Goal: Task Accomplishment & Management: Complete application form

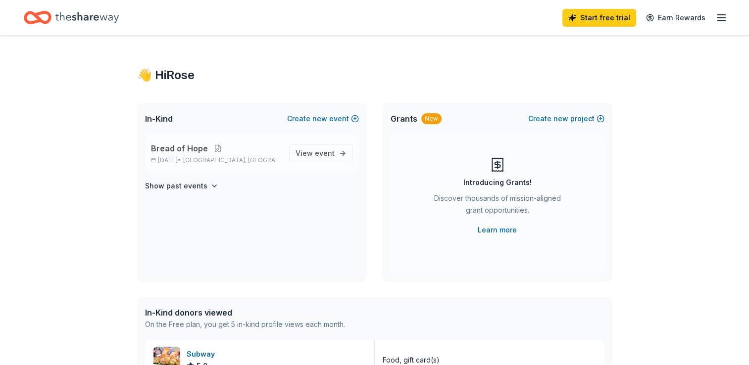
click at [197, 149] on span "Bread of Hope" at bounding box center [179, 149] width 57 height 12
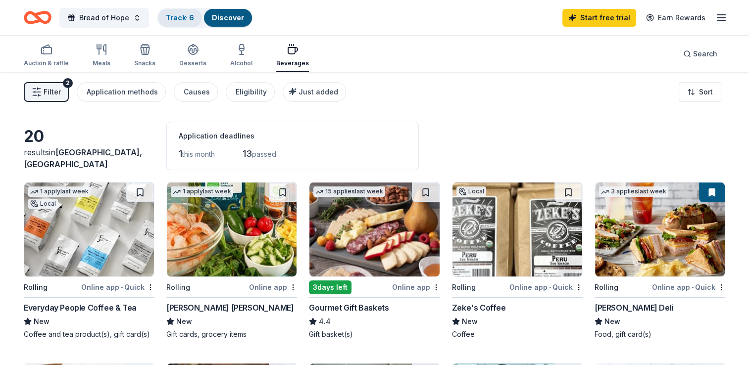
click at [168, 16] on link "Track · 6" at bounding box center [180, 17] width 28 height 8
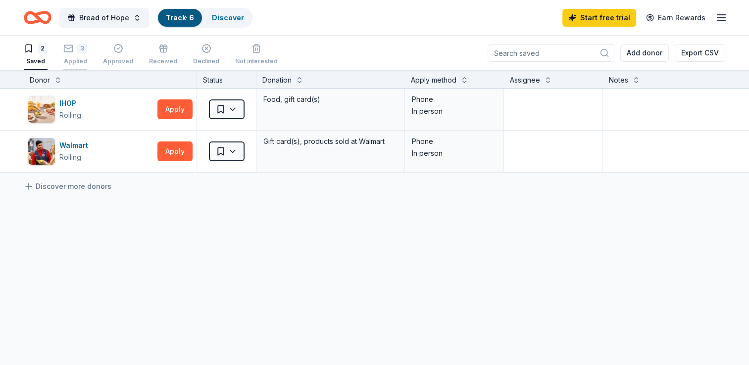
click at [69, 53] on div "3 Applied" at bounding box center [75, 55] width 24 height 22
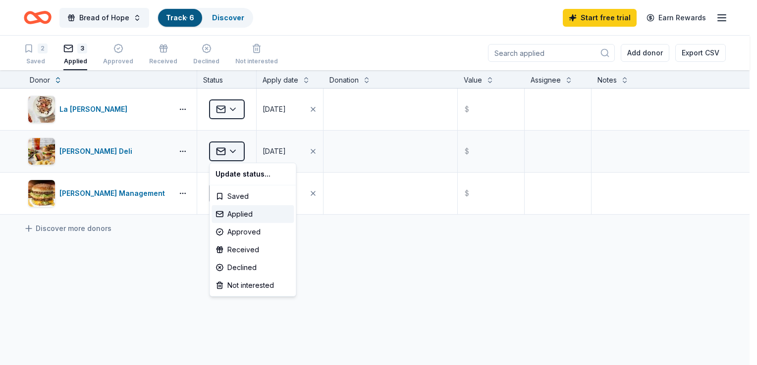
click at [233, 151] on html "Bread of Hope Track · 6 Discover Start free trial Earn Rewards 2 Saved 3 Applie…" at bounding box center [378, 182] width 757 height 365
click at [254, 232] on div "Approved" at bounding box center [252, 232] width 82 height 18
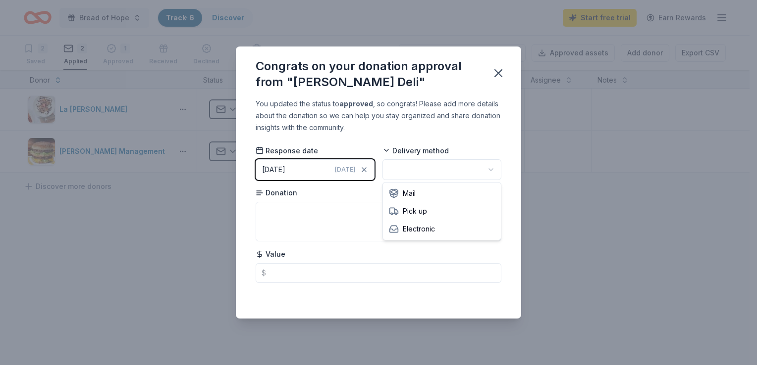
click at [491, 170] on html "Bread of Hope Track · 6 Discover Start free trial Earn Rewards 2 Saved 2 Applie…" at bounding box center [378, 182] width 757 height 365
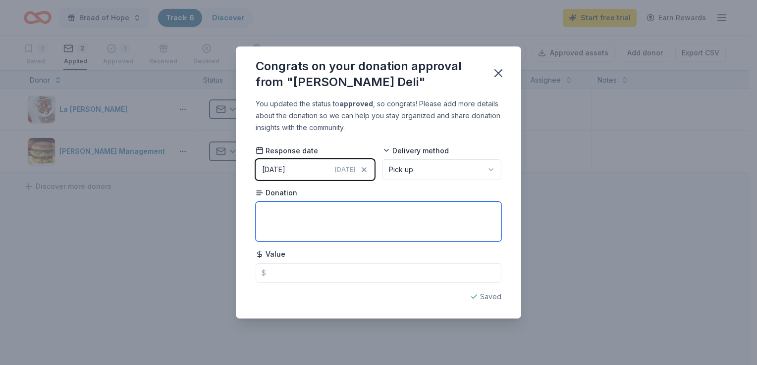
click at [293, 219] on textarea at bounding box center [379, 222] width 246 height 40
type textarea "Box Lunches"
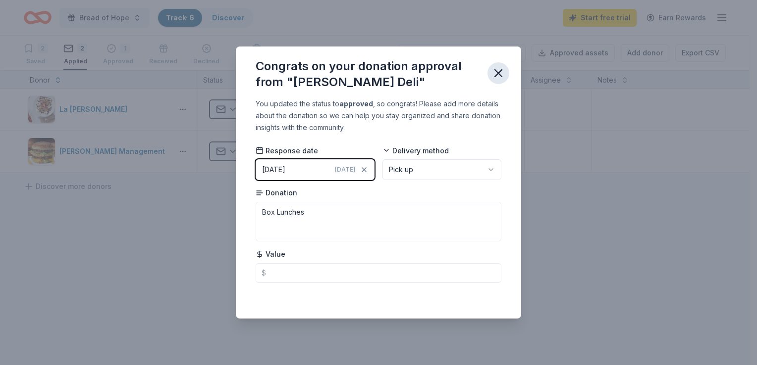
click at [498, 72] on icon "button" at bounding box center [498, 73] width 7 height 7
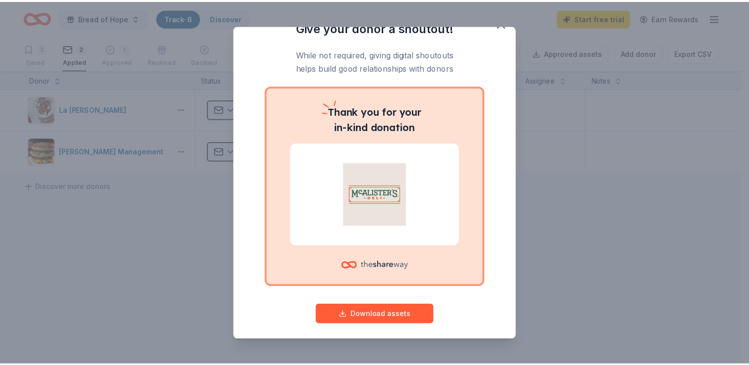
scroll to position [24, 0]
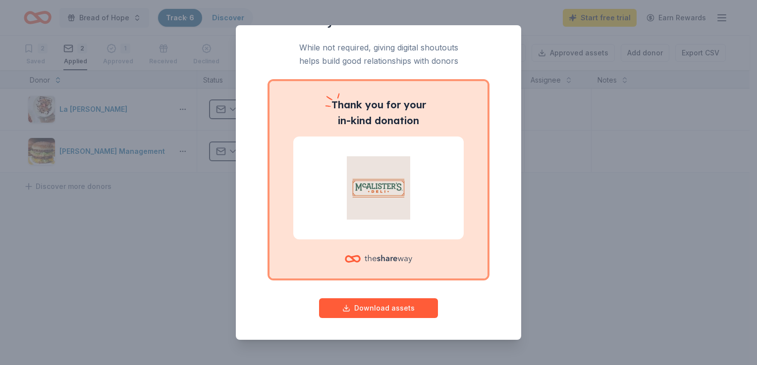
drag, startPoint x: 362, startPoint y: 187, endPoint x: 355, endPoint y: 165, distance: 22.9
click at [363, 186] on img at bounding box center [378, 187] width 147 height 63
click at [345, 108] on span "Thank" at bounding box center [346, 105] width 31 height 12
click at [363, 308] on button "Download assets" at bounding box center [378, 309] width 119 height 20
click at [151, 207] on div "Give your donor a shoutout! While not required, giving digital shoutouts helps …" at bounding box center [378, 182] width 757 height 365
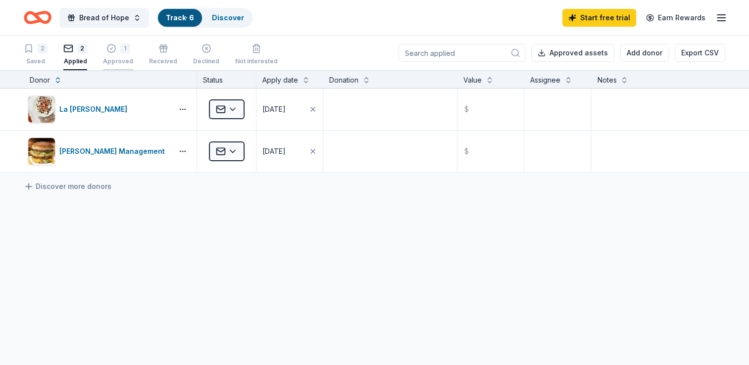
click at [115, 53] on div "1 Approved" at bounding box center [118, 55] width 30 height 22
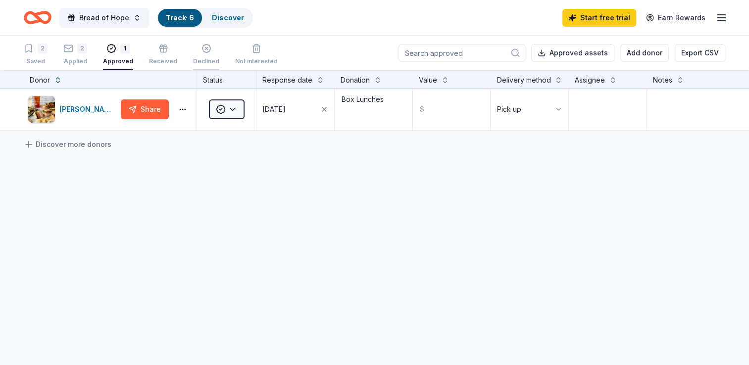
click at [198, 56] on div "Declined" at bounding box center [206, 55] width 26 height 22
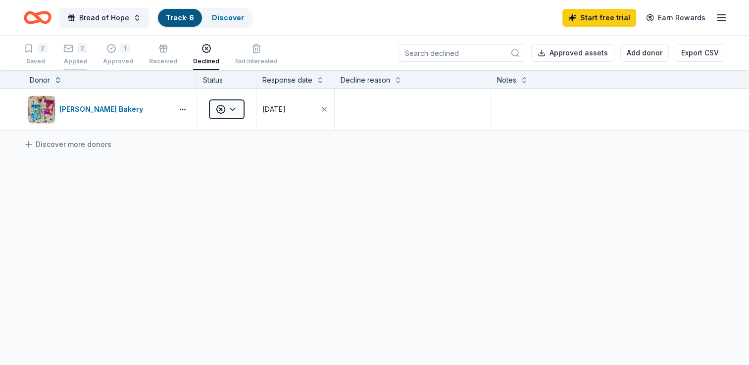
click at [75, 53] on div "2 Applied" at bounding box center [75, 55] width 24 height 22
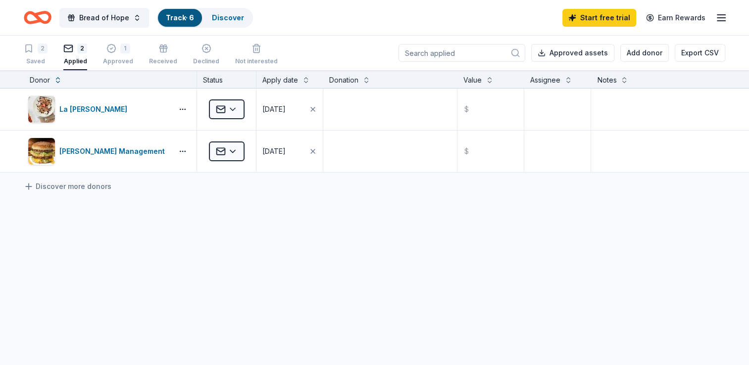
click at [74, 58] on div "Applied" at bounding box center [75, 61] width 24 height 8
click at [101, 19] on span "Bread of Hope" at bounding box center [104, 18] width 50 height 12
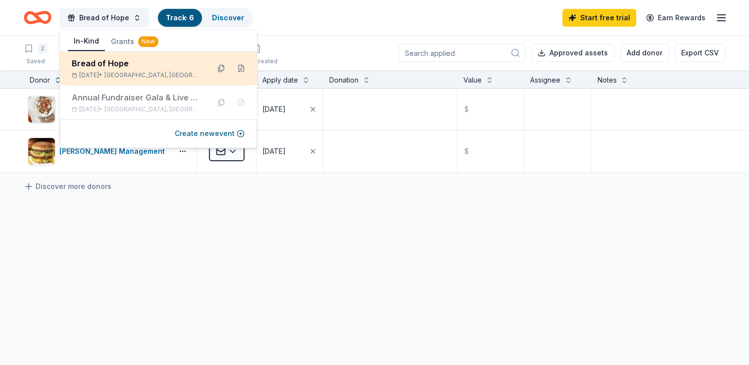
click at [106, 72] on div "[DATE] • [GEOGRAPHIC_DATA], [GEOGRAPHIC_DATA]" at bounding box center [137, 75] width 130 height 8
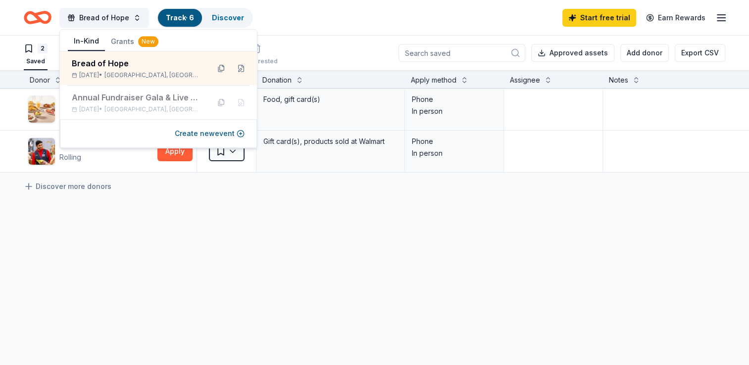
click at [240, 313] on div "IHOP Rolling Apply Saved Food, gift card(s) Phone In person Walmart Rolling App…" at bounding box center [388, 224] width 776 height 270
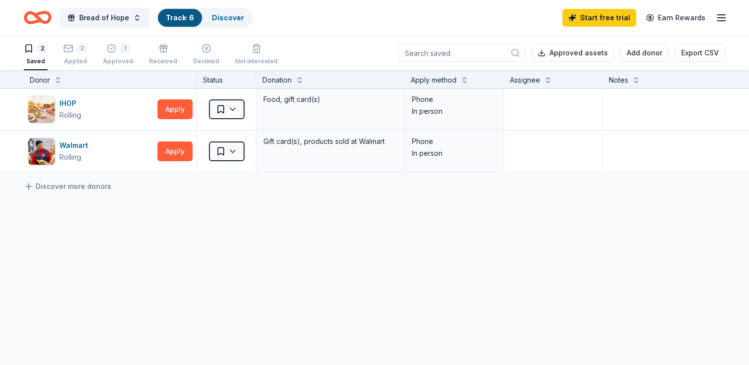
click at [45, 17] on icon "Home" at bounding box center [38, 17] width 28 height 23
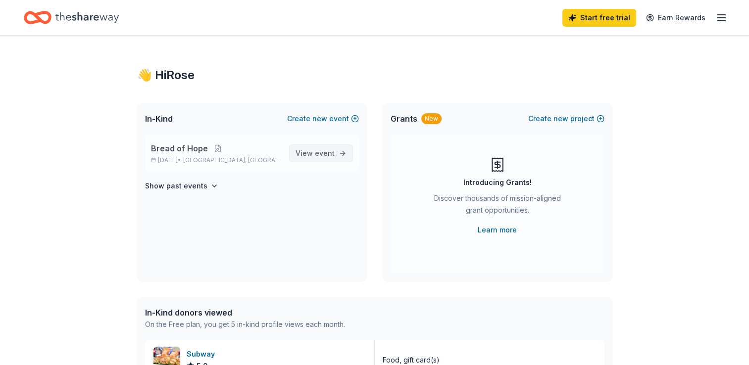
click at [310, 152] on span "View event" at bounding box center [315, 154] width 39 height 12
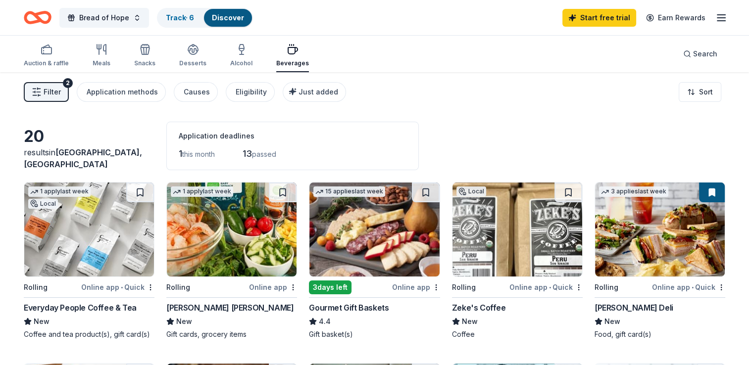
click at [48, 89] on span "Filter" at bounding box center [52, 92] width 17 height 12
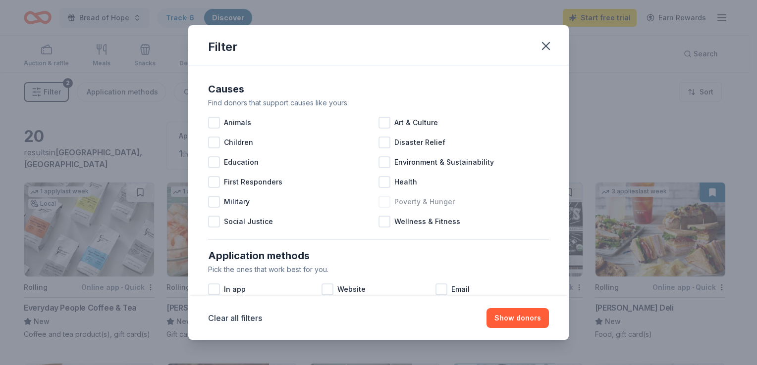
click at [379, 201] on div at bounding box center [384, 202] width 12 height 12
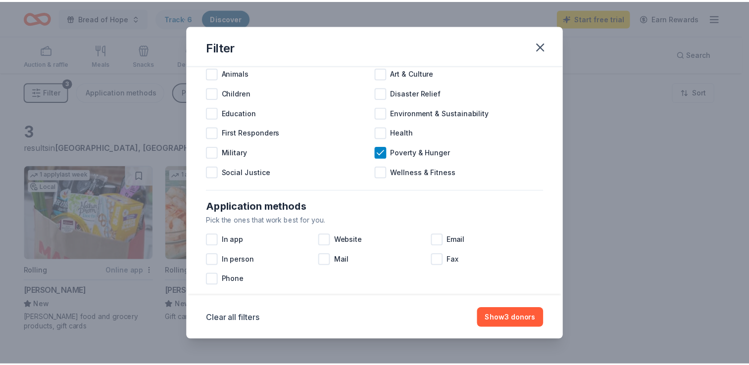
scroll to position [99, 0]
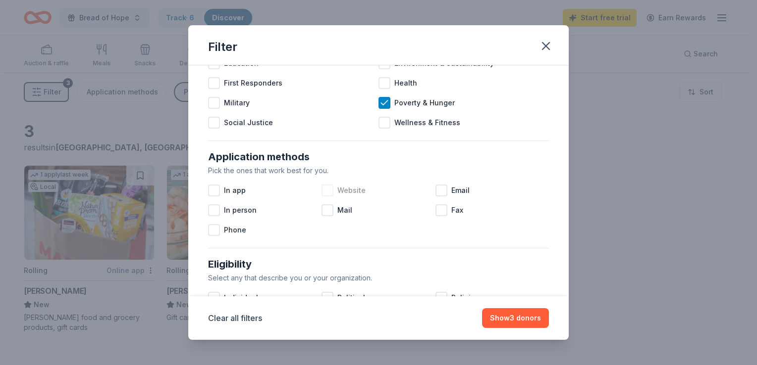
click at [324, 190] on div at bounding box center [327, 191] width 12 height 12
click at [512, 318] on button "Show 3 donors" at bounding box center [515, 319] width 67 height 20
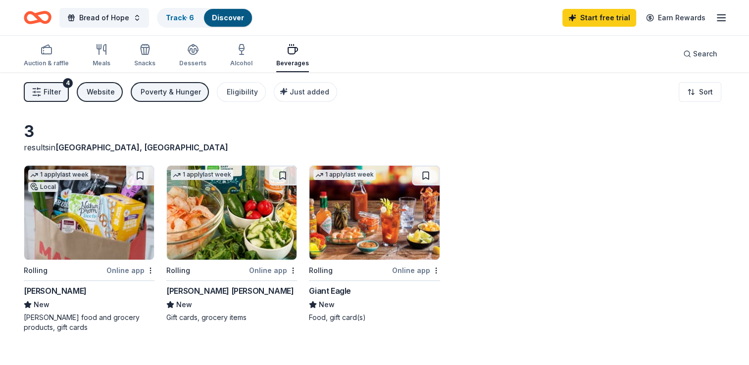
click at [51, 92] on span "Filter" at bounding box center [52, 92] width 17 height 12
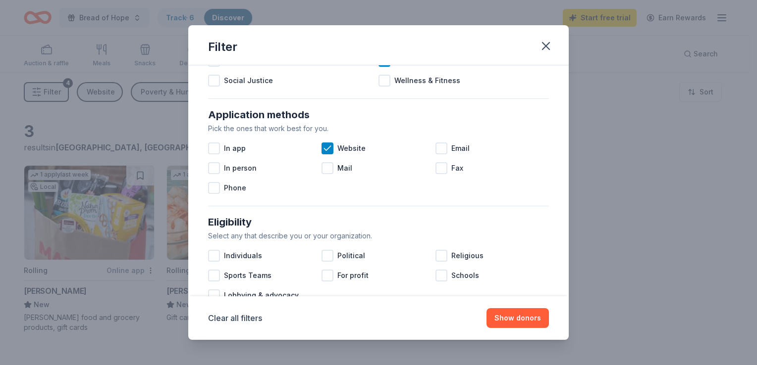
scroll to position [92, 0]
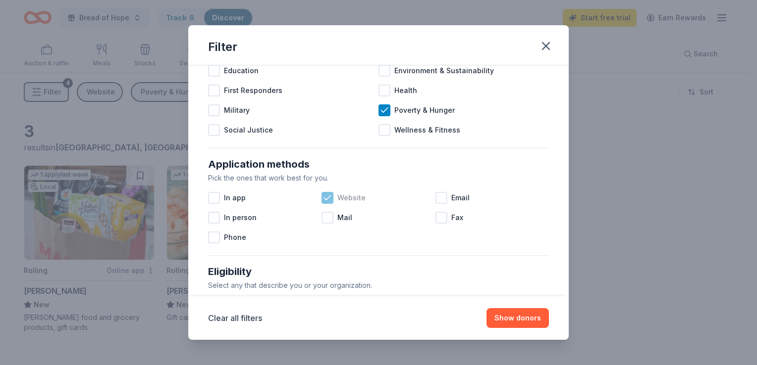
click at [323, 193] on icon at bounding box center [327, 198] width 10 height 10
click at [511, 318] on button "Show donors" at bounding box center [517, 319] width 62 height 20
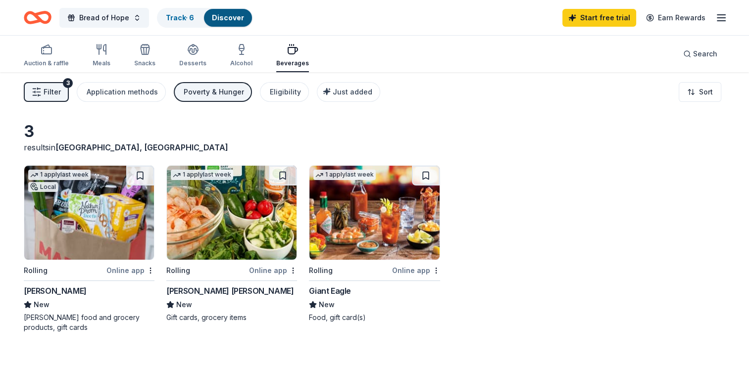
click at [49, 92] on span "Filter" at bounding box center [52, 92] width 17 height 12
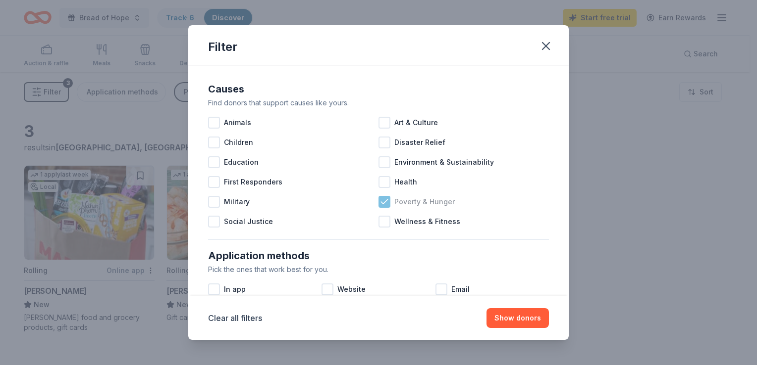
click at [382, 199] on icon at bounding box center [384, 202] width 10 height 10
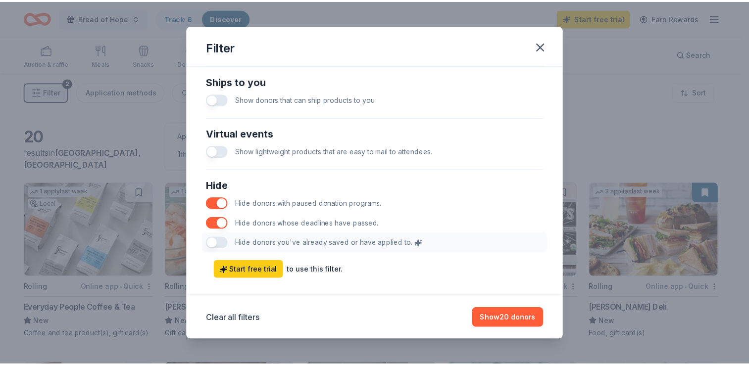
scroll to position [488, 0]
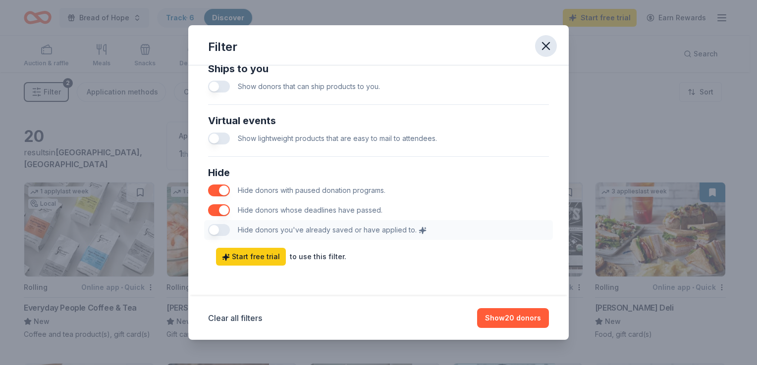
click at [543, 45] on icon "button" at bounding box center [546, 46] width 14 height 14
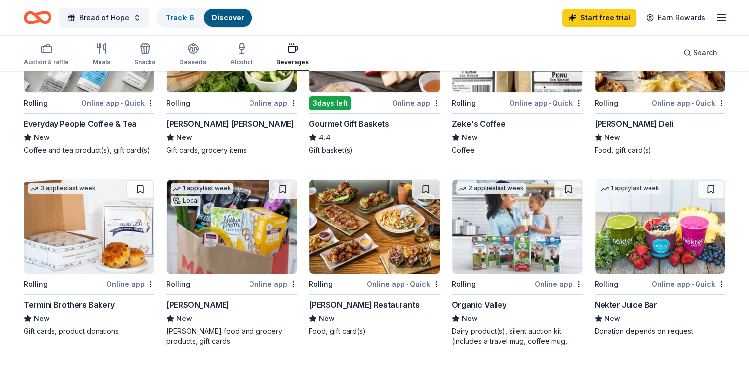
scroll to position [0, 0]
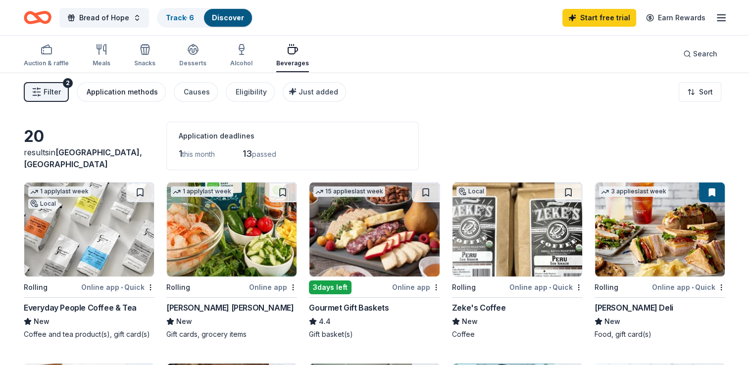
click at [127, 93] on div "Application methods" at bounding box center [122, 92] width 71 height 12
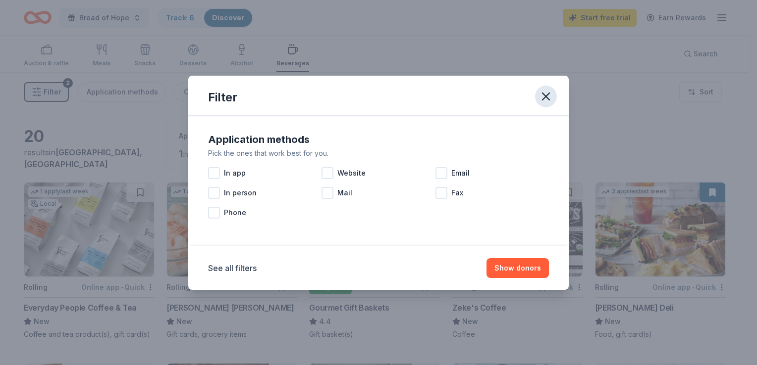
click at [550, 95] on icon "button" at bounding box center [546, 97] width 14 height 14
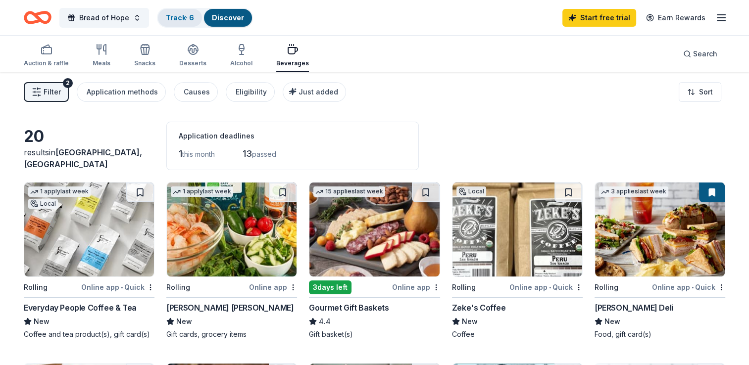
click at [169, 17] on link "Track · 6" at bounding box center [180, 17] width 28 height 8
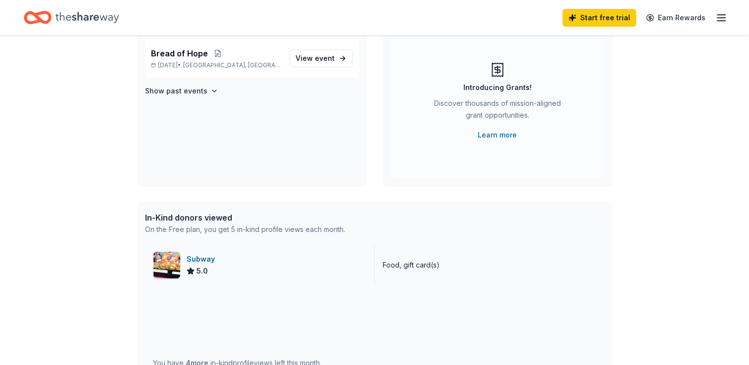
scroll to position [99, 0]
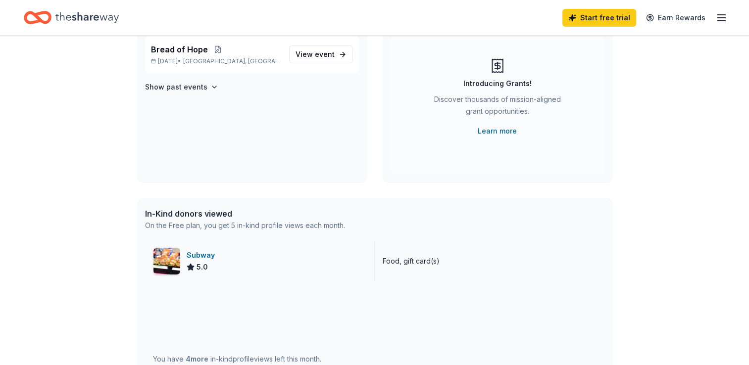
click at [199, 256] on div "Subway" at bounding box center [203, 256] width 32 height 12
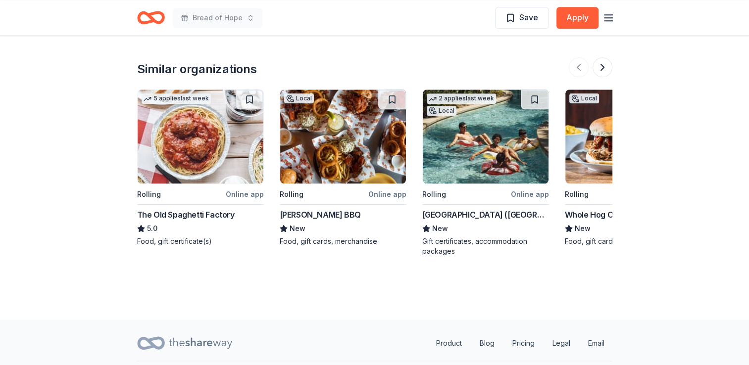
scroll to position [1139, 0]
click at [598, 66] on button at bounding box center [603, 67] width 20 height 20
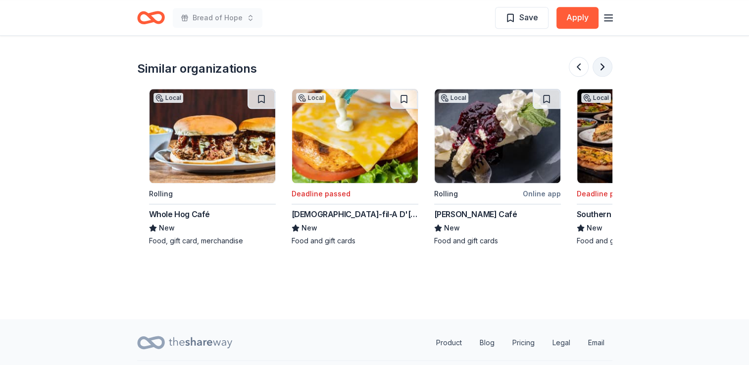
scroll to position [0, 428]
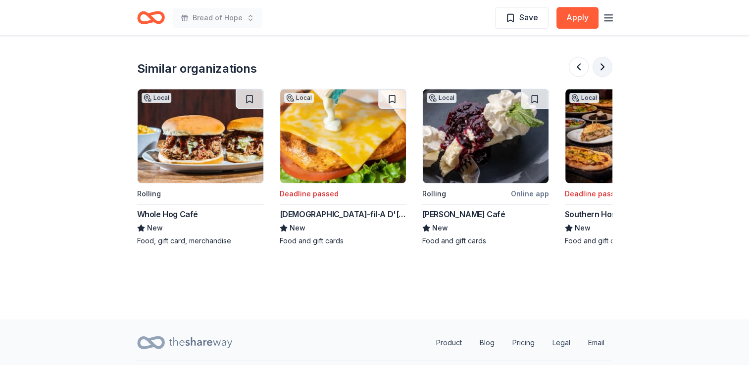
click at [606, 69] on button at bounding box center [603, 67] width 20 height 20
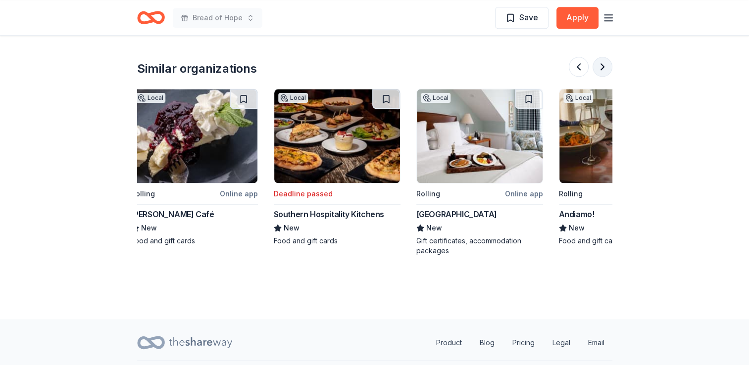
scroll to position [0, 856]
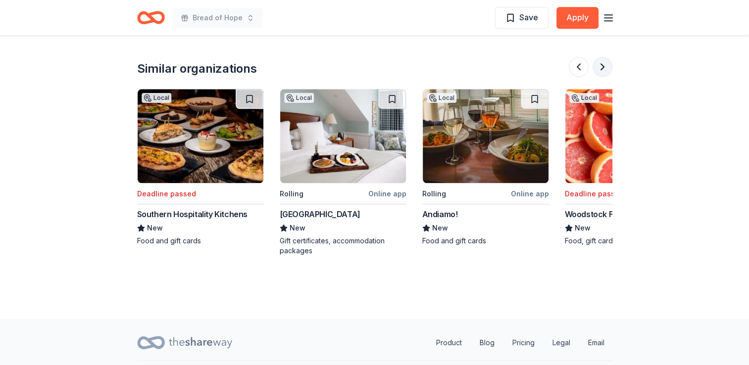
click at [601, 63] on button at bounding box center [603, 67] width 20 height 20
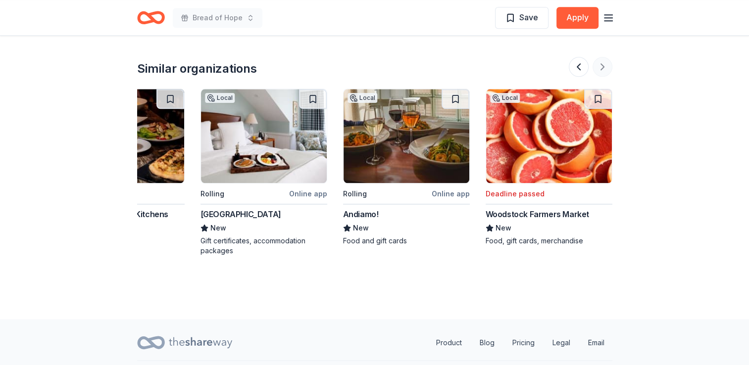
click at [601, 63] on div at bounding box center [591, 67] width 44 height 20
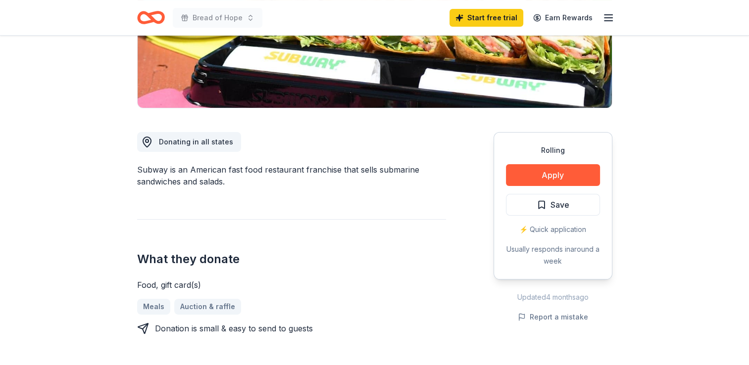
scroll to position [248, 0]
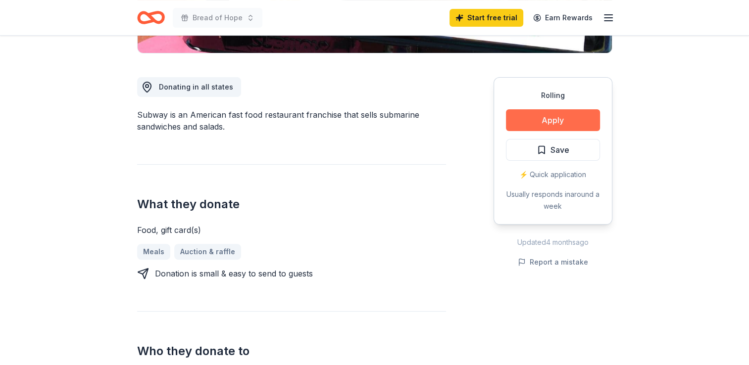
click at [545, 120] on button "Apply" at bounding box center [553, 120] width 94 height 22
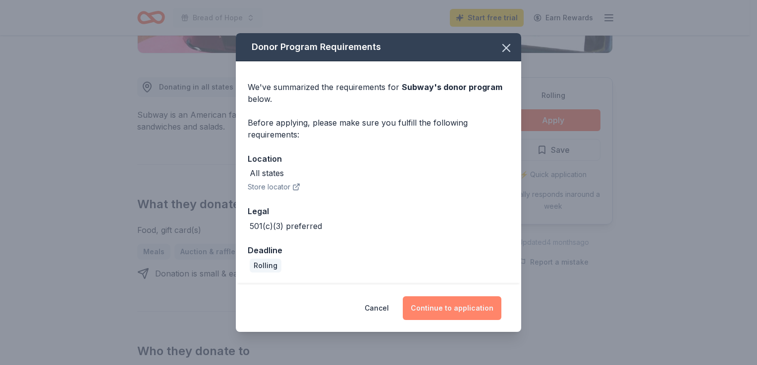
click at [441, 308] on button "Continue to application" at bounding box center [452, 309] width 99 height 24
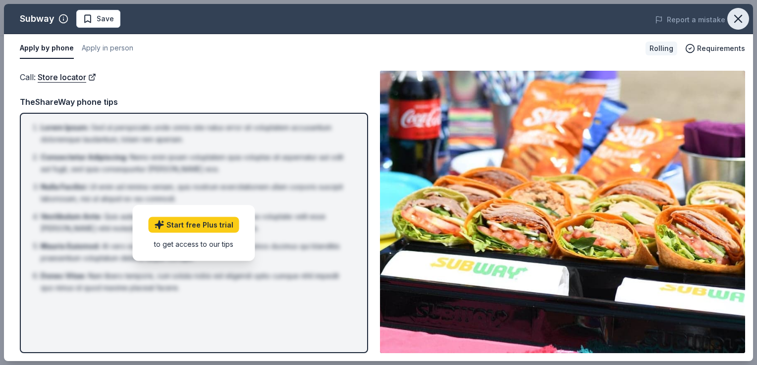
click at [736, 18] on icon "button" at bounding box center [738, 19] width 14 height 14
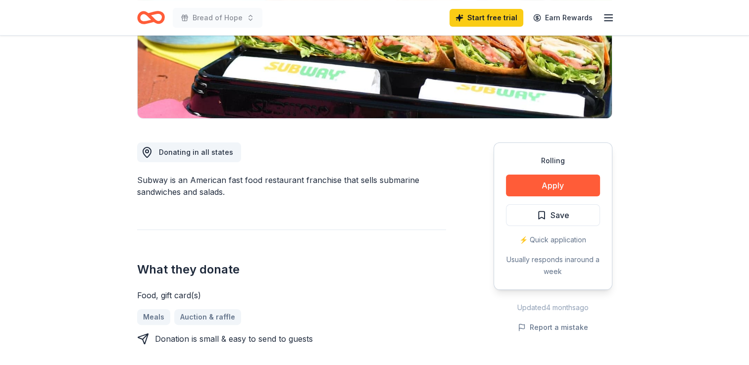
scroll to position [0, 0]
